Goal: Information Seeking & Learning: Learn about a topic

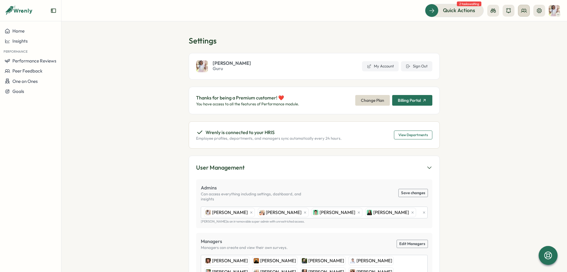
click at [524, 9] on circle at bounding box center [523, 10] width 2 height 2
click at [526, 29] on div "Org Members" at bounding box center [524, 29] width 37 height 6
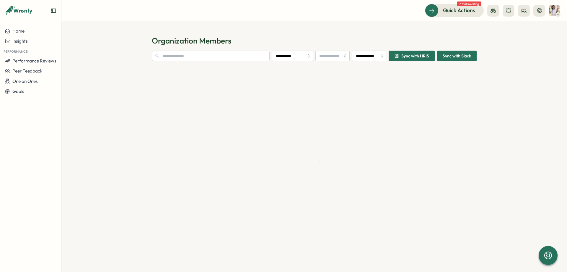
type input "**********"
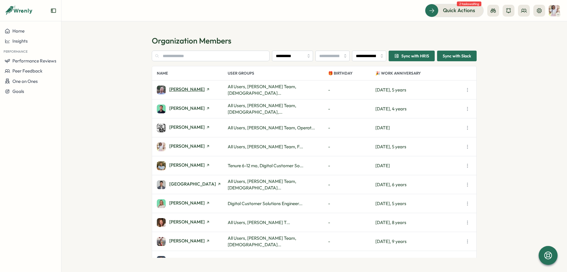
click at [195, 89] on span "[PERSON_NAME]" at bounding box center [186, 89] width 35 height 4
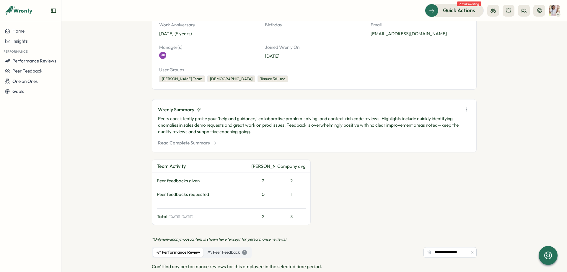
scroll to position [89, 0]
click at [199, 142] on button "Read Complete Summary" at bounding box center [187, 142] width 59 height 6
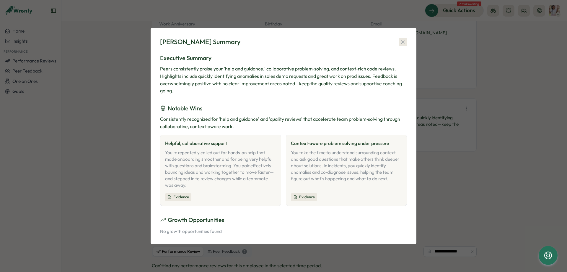
click at [404, 43] on icon "button" at bounding box center [402, 41] width 3 height 3
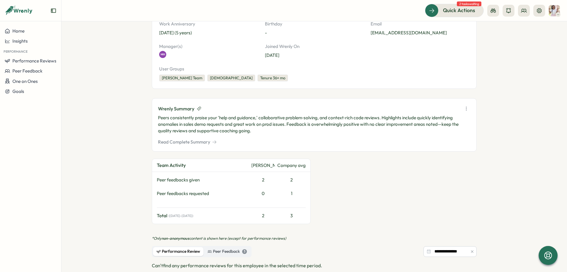
click at [197, 142] on button "Read Complete Summary" at bounding box center [187, 142] width 59 height 6
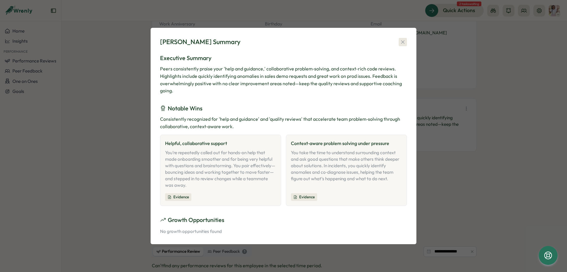
click at [403, 40] on icon "button" at bounding box center [403, 42] width 6 height 6
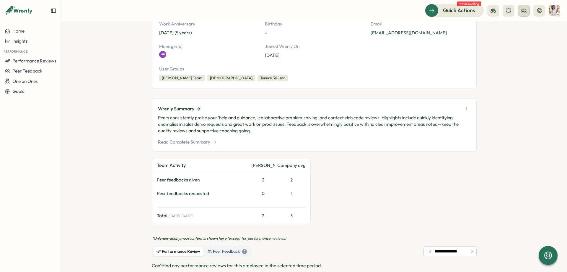
click at [527, 10] on icon at bounding box center [524, 11] width 6 height 6
click at [520, 27] on div "Org Members" at bounding box center [524, 29] width 37 height 6
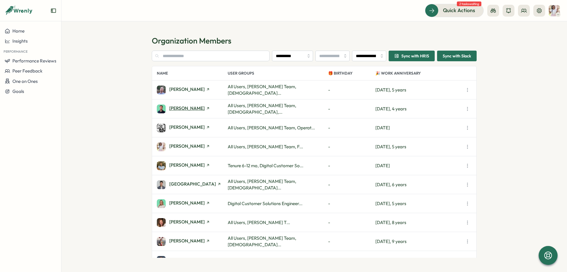
click at [185, 108] on span "[PERSON_NAME]" at bounding box center [186, 108] width 35 height 4
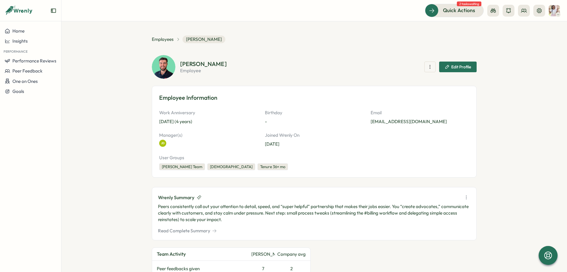
click at [194, 232] on button "Read Complete Summary" at bounding box center [187, 230] width 59 height 6
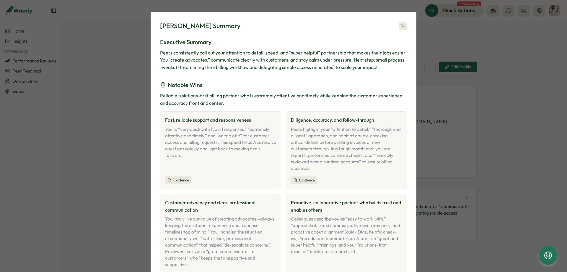
click at [404, 25] on icon "button" at bounding box center [402, 25] width 3 height 3
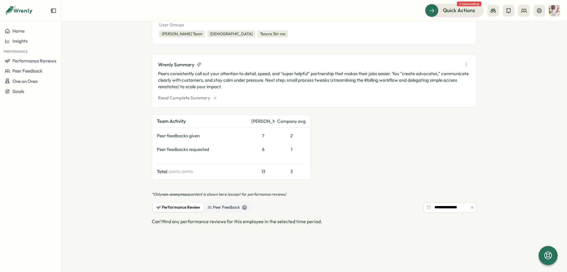
scroll to position [133, 0]
click at [200, 97] on button "Read Complete Summary" at bounding box center [187, 97] width 59 height 6
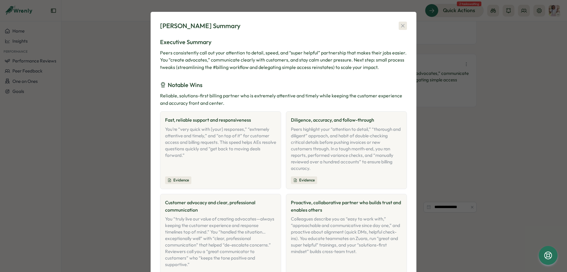
click at [404, 24] on icon "button" at bounding box center [403, 26] width 6 height 6
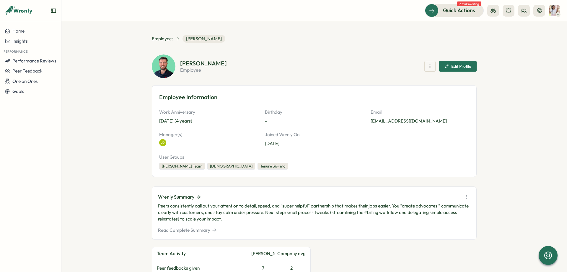
scroll to position [0, 0]
click at [539, 12] on icon at bounding box center [540, 11] width 6 height 6
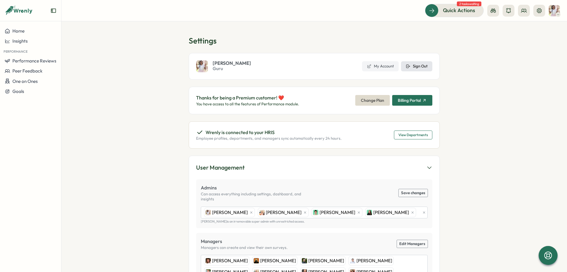
click at [427, 71] on button "Sign Out" at bounding box center [416, 66] width 31 height 10
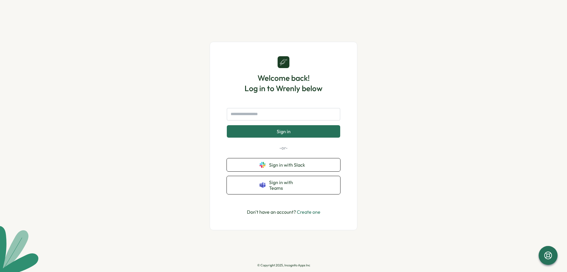
click at [327, 156] on div "Sign in -or- Sign in with Slack Sign in with Teams" at bounding box center [283, 151] width 113 height 86
click at [327, 160] on div "Sign in -or- Sign in with Slack Sign in with Teams" at bounding box center [283, 151] width 113 height 86
click at [320, 163] on button "Sign in with Slack" at bounding box center [283, 164] width 113 height 13
